Goal: Communication & Community: Connect with others

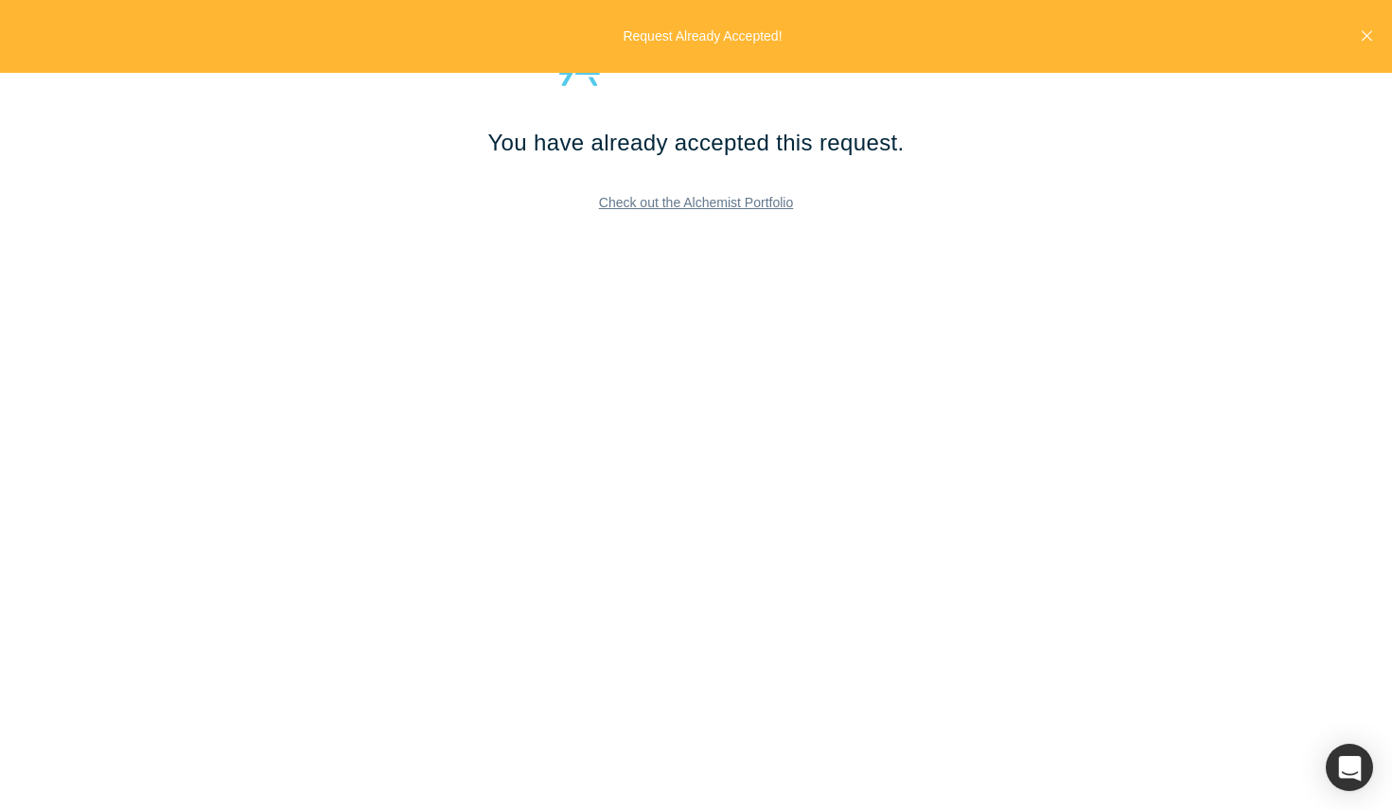
click at [730, 204] on link "Check out the Alchemist Portfolio" at bounding box center [696, 202] width 222 height 33
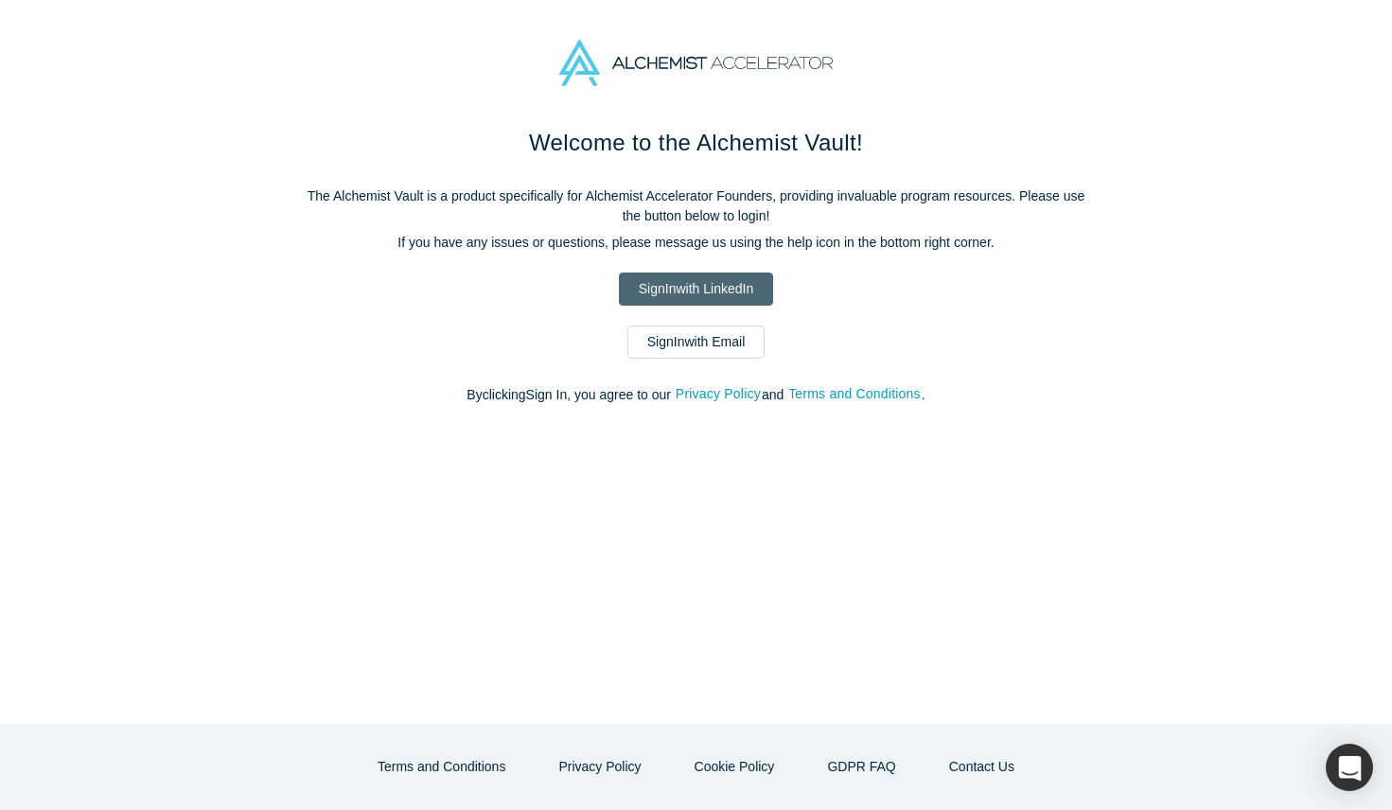
click at [704, 279] on link "Sign In with LinkedIn" at bounding box center [696, 289] width 154 height 33
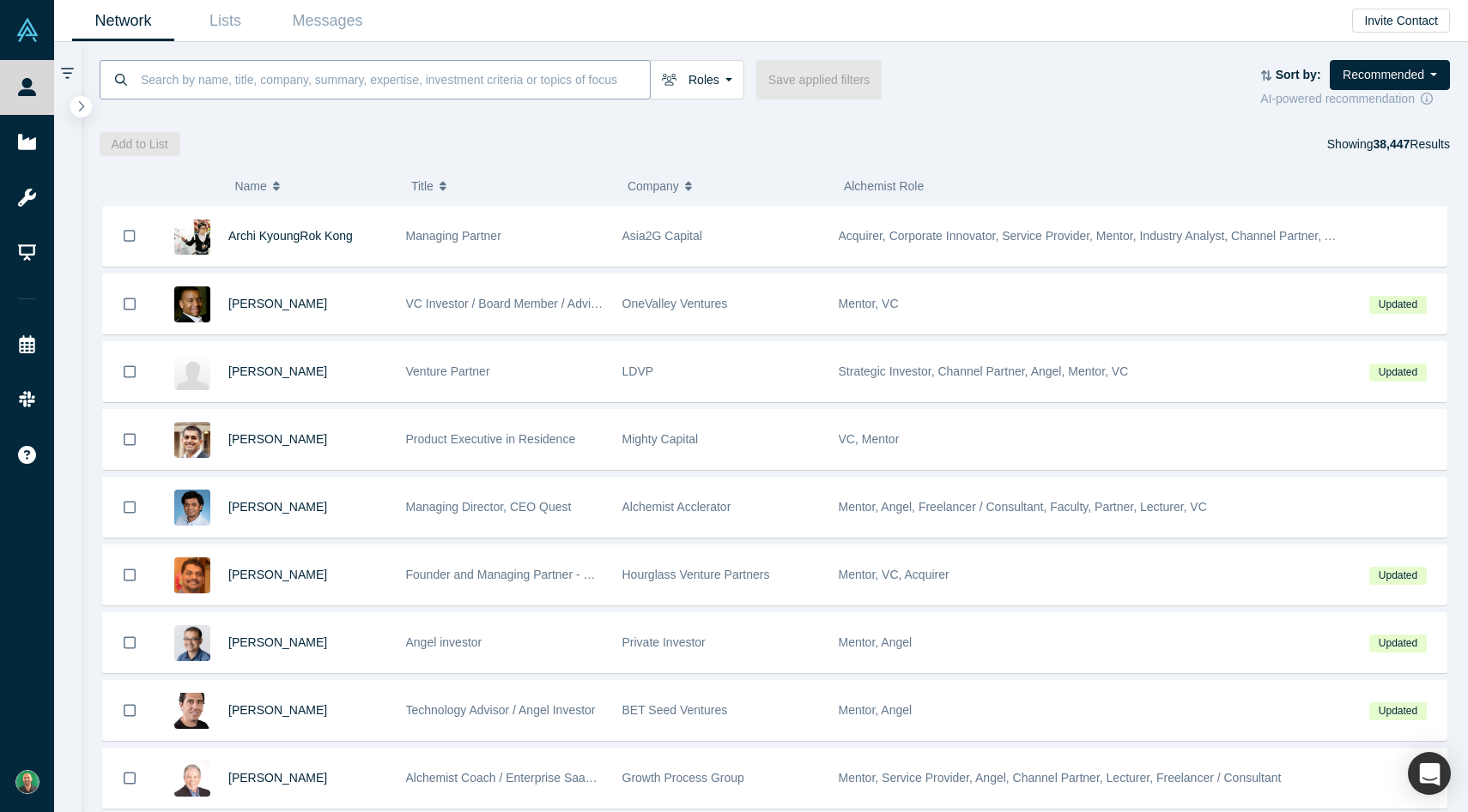
click at [467, 92] on input at bounding box center [394, 79] width 510 height 40
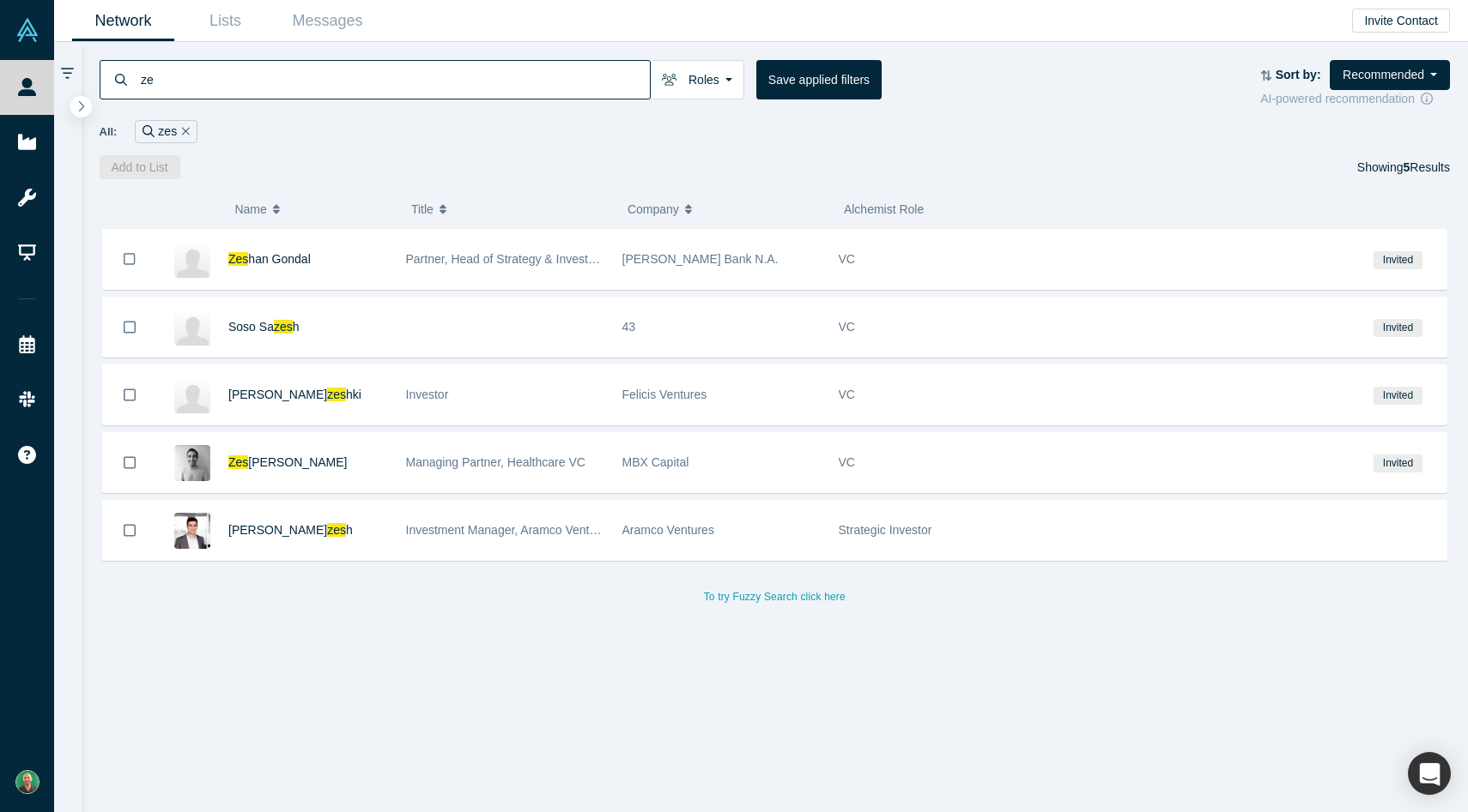
type input "z"
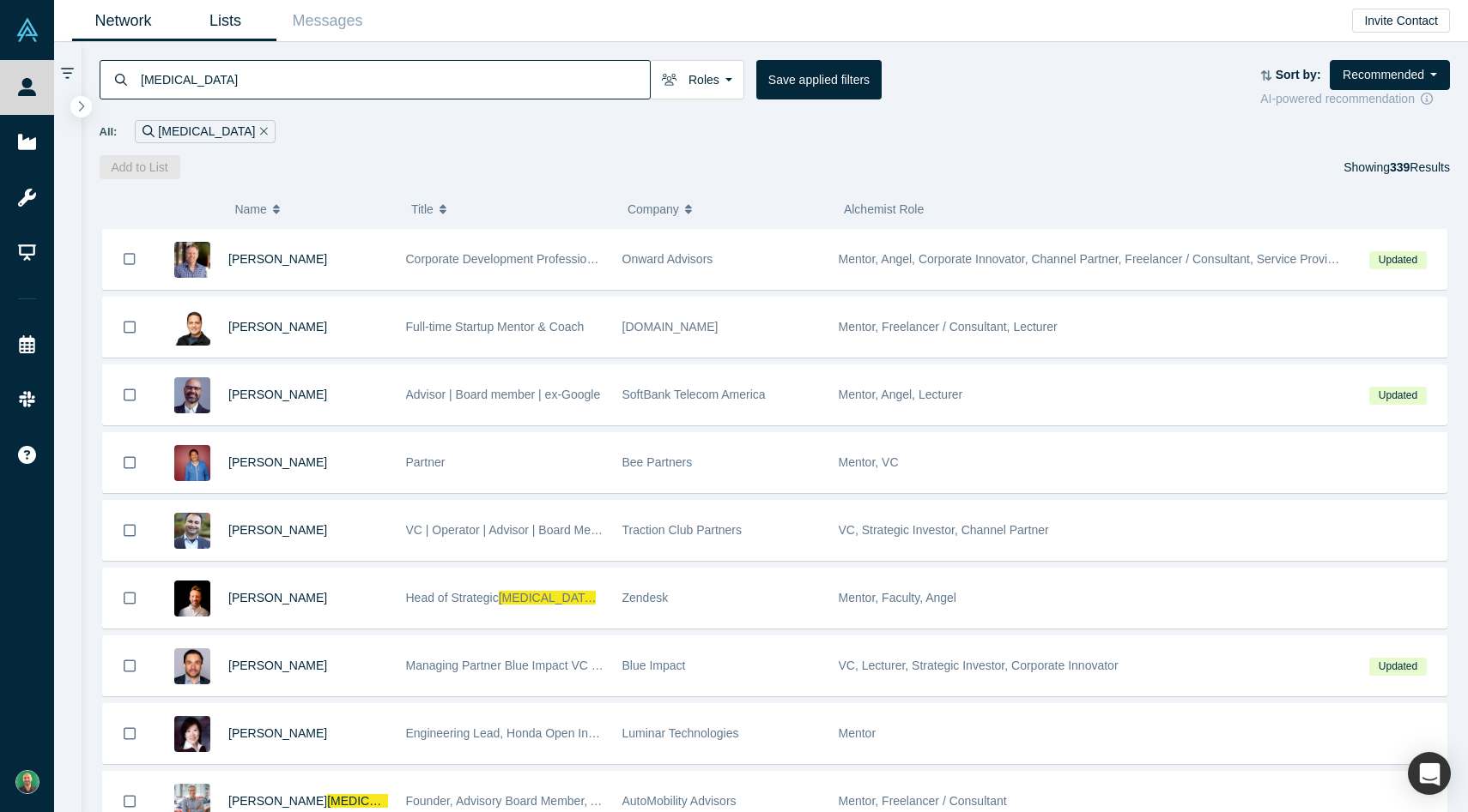
type input "alli"
